Goal: Transaction & Acquisition: Purchase product/service

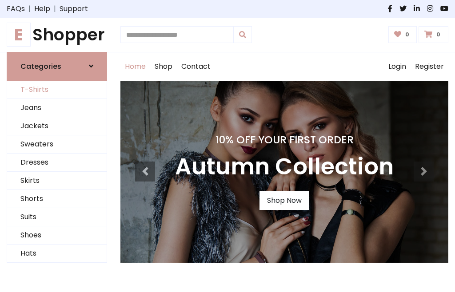
click at [57, 90] on link "T-Shirts" at bounding box center [56, 90] width 99 height 18
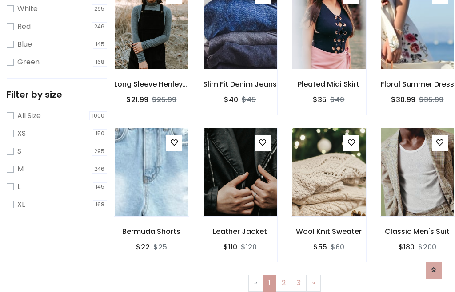
scroll to position [16, 0]
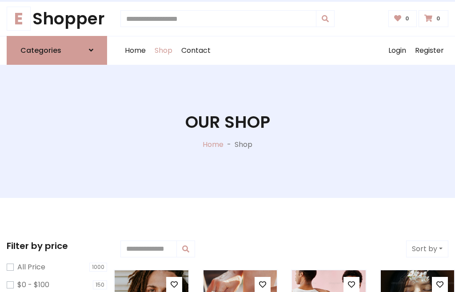
click at [227, 131] on h1 "Our Shop" at bounding box center [227, 122] width 85 height 20
click at [284, 50] on div "Home Shop Contact Log out Login Register" at bounding box center [284, 50] width 328 height 28
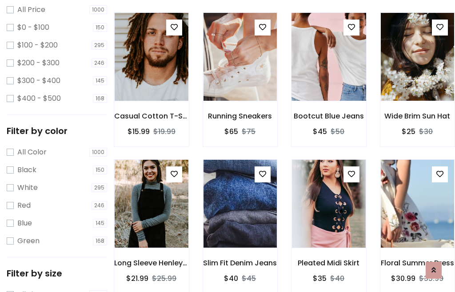
click at [328, 73] on img at bounding box center [328, 56] width 88 height 213
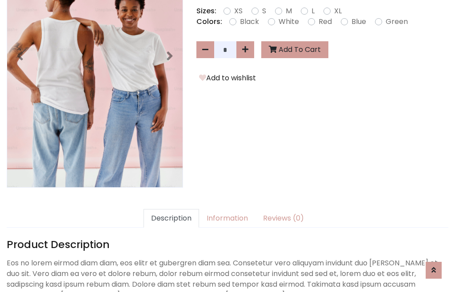
scroll to position [217, 0]
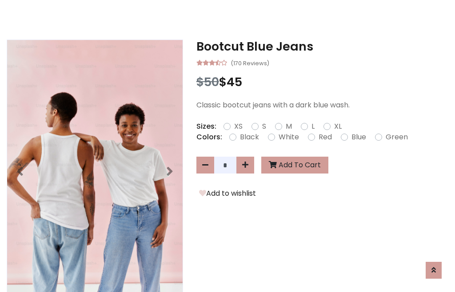
click at [322, 46] on h3 "Bootcut Blue Jeans" at bounding box center [322, 47] width 252 height 14
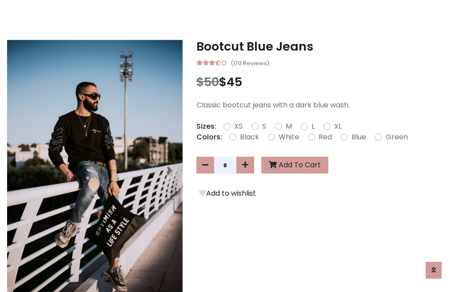
click at [322, 46] on h3 "Bootcut Blue Jeans" at bounding box center [322, 47] width 252 height 14
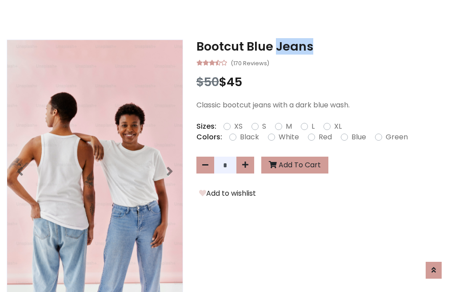
click at [322, 46] on h3 "Bootcut Blue Jeans" at bounding box center [322, 47] width 252 height 14
